Goal: Find specific page/section: Find specific page/section

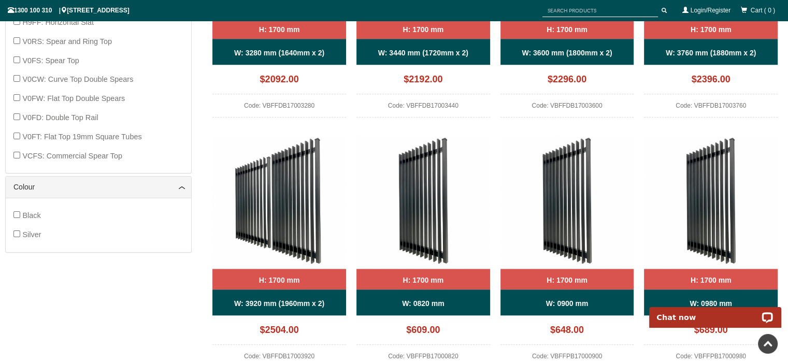
scroll to position [801, 0]
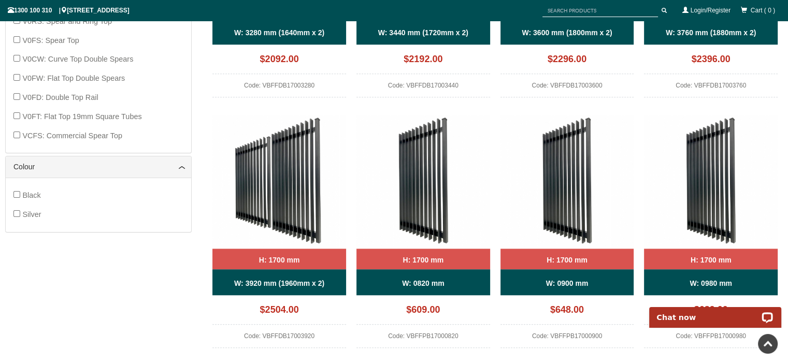
click at [288, 217] on img at bounding box center [279, 182] width 134 height 134
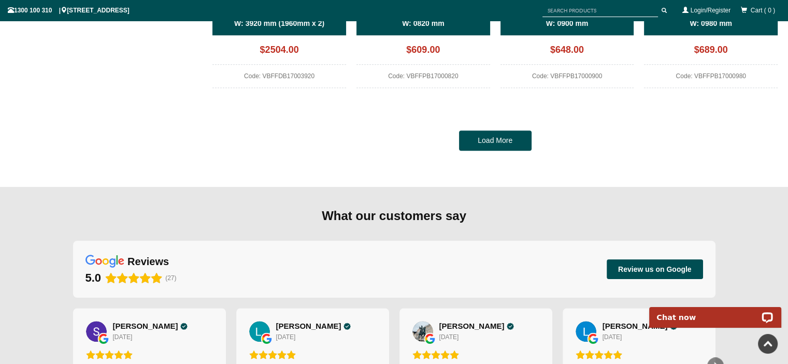
scroll to position [1074, 0]
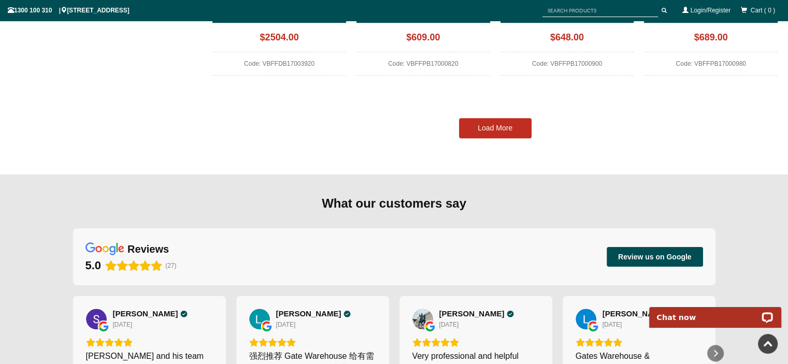
click at [518, 127] on link "Load More" at bounding box center [495, 128] width 73 height 21
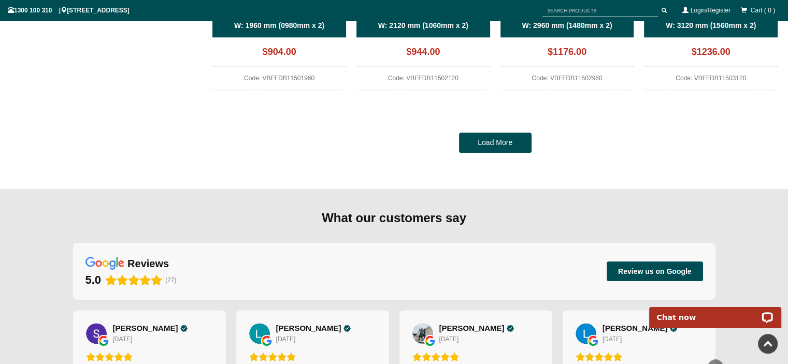
scroll to position [1061, 0]
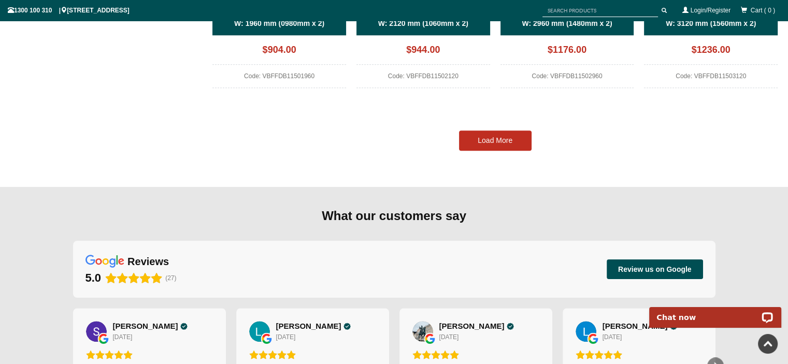
click at [478, 138] on link "Load More" at bounding box center [495, 141] width 73 height 21
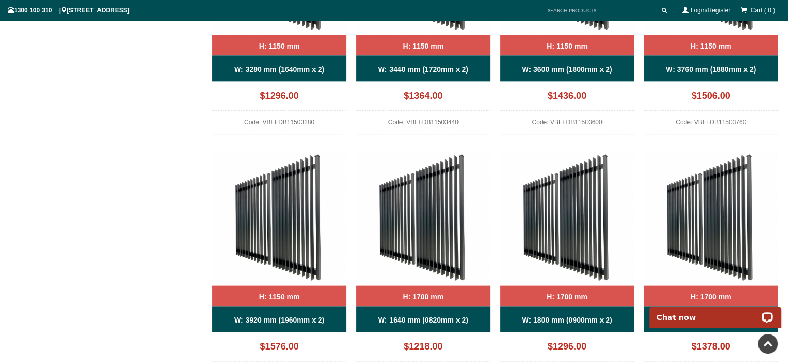
scroll to position [1327, 0]
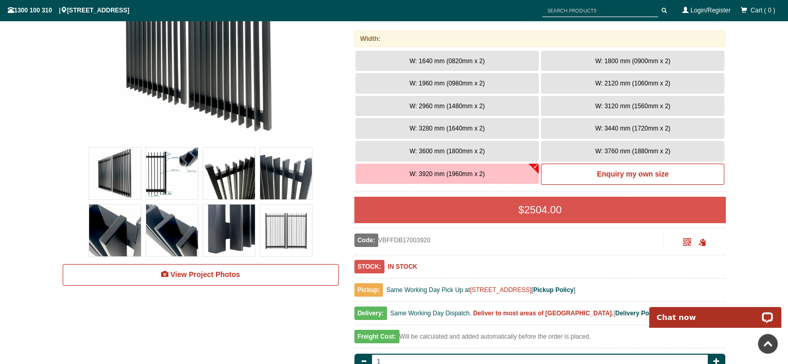
scroll to position [254, 0]
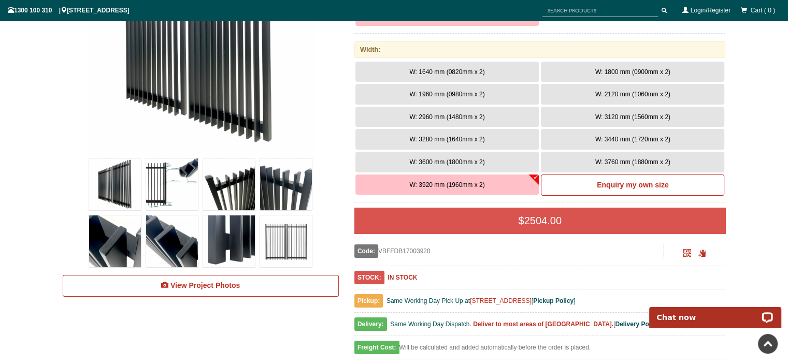
drag, startPoint x: 792, startPoint y: 14, endPoint x: 798, endPoint y: 24, distance: 11.4
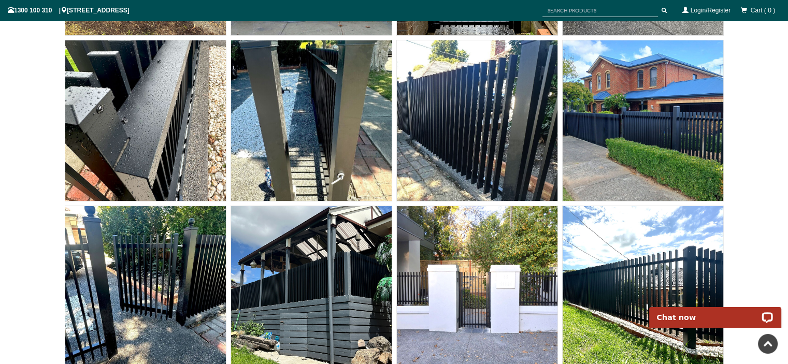
scroll to position [7887, 0]
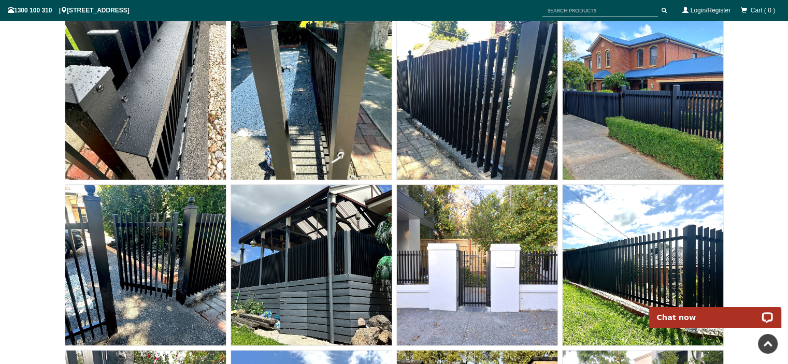
drag, startPoint x: 792, startPoint y: 287, endPoint x: 144, endPoint y: 5, distance: 707.2
